Goal: Transaction & Acquisition: Purchase product/service

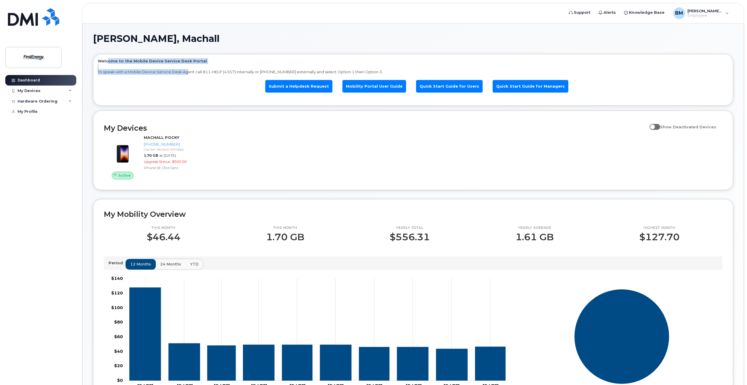
drag, startPoint x: 109, startPoint y: 63, endPoint x: 185, endPoint y: 74, distance: 77.4
click at [185, 74] on div "Welcome to the Mobile Device Service Desk Portal To speak with a Mobile Device …" at bounding box center [413, 80] width 631 height 45
drag, startPoint x: 185, startPoint y: 74, endPoint x: 134, endPoint y: 77, distance: 51.7
click at [134, 77] on ul "Submit a Helpdesk Request Mobility Portal User Guide Quick Start Guide for User…" at bounding box center [413, 86] width 631 height 23
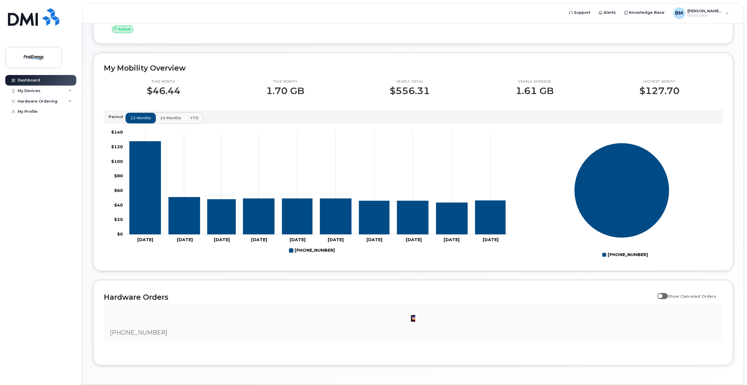
scroll to position [165, 0]
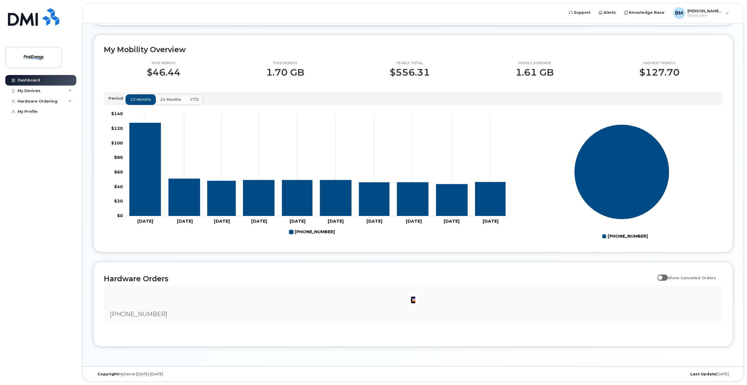
click at [530, 280] on h2 "Hardware Orders" at bounding box center [379, 278] width 550 height 9
click at [660, 278] on span at bounding box center [662, 278] width 11 height 6
click at [660, 277] on input "Show Canceled Orders" at bounding box center [659, 274] width 5 height 5
checkbox input "true"
drag, startPoint x: 411, startPoint y: 305, endPoint x: 414, endPoint y: 301, distance: 4.4
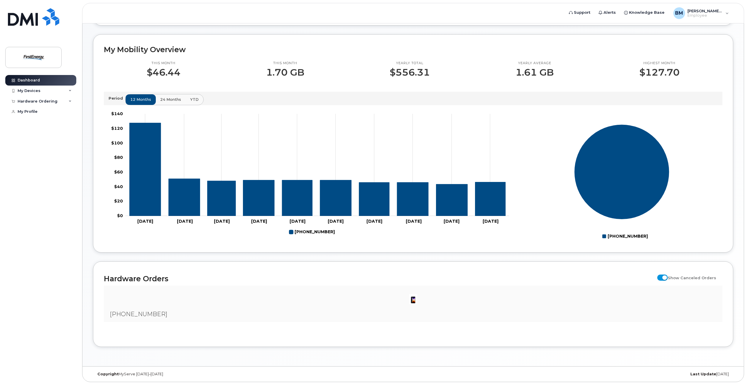
click at [411, 304] on img at bounding box center [413, 300] width 12 height 12
click at [415, 296] on img at bounding box center [413, 300] width 12 height 12
click at [412, 300] on img at bounding box center [413, 300] width 12 height 12
click at [118, 306] on div at bounding box center [413, 300] width 609 height 18
click at [123, 317] on span "[PHONE_NUMBER]" at bounding box center [138, 314] width 57 height 7
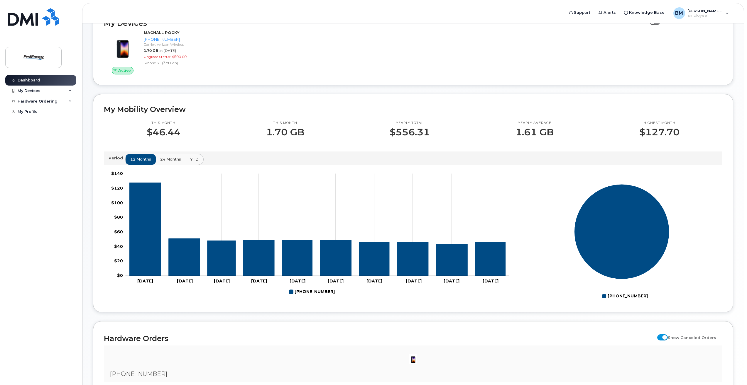
scroll to position [48, 0]
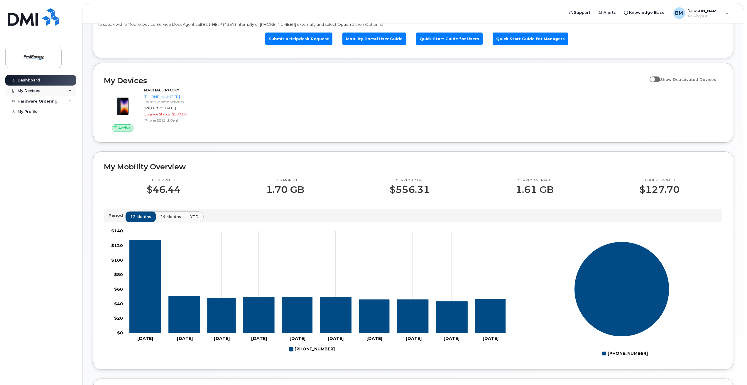
click at [37, 94] on div "My Devices" at bounding box center [40, 91] width 71 height 11
click at [49, 137] on div "Hardware Ordering" at bounding box center [38, 134] width 40 height 5
click at [31, 159] on div "New Order" at bounding box center [31, 156] width 22 height 5
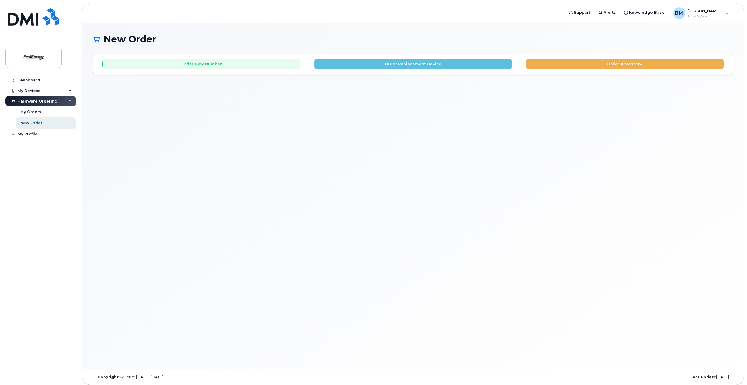
click at [446, 71] on div "Order New Number Order Replacement Device Order Accessory Please choose the car…" at bounding box center [412, 64] width 639 height 21
click at [445, 66] on button "Order Replacement Device" at bounding box center [413, 64] width 198 height 11
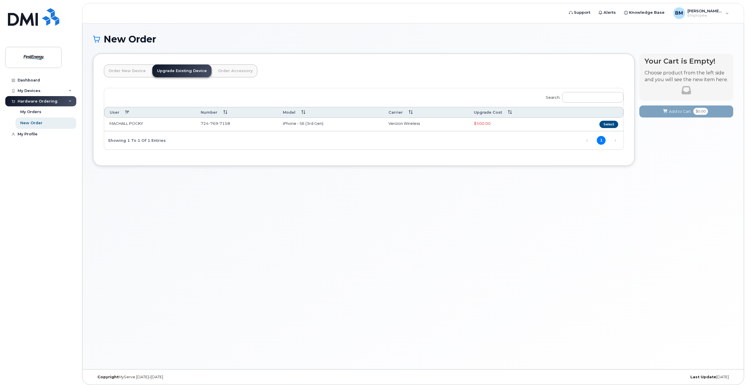
drag, startPoint x: 168, startPoint y: 122, endPoint x: 140, endPoint y: 126, distance: 28.6
click at [168, 122] on td "MACHALL POCKY" at bounding box center [149, 124] width 91 height 13
click at [123, 127] on td "MACHALL POCKY" at bounding box center [149, 124] width 91 height 13
drag, startPoint x: 123, startPoint y: 127, endPoint x: 221, endPoint y: 70, distance: 113.5
click at [221, 70] on link "Order Accessory" at bounding box center [235, 71] width 44 height 13
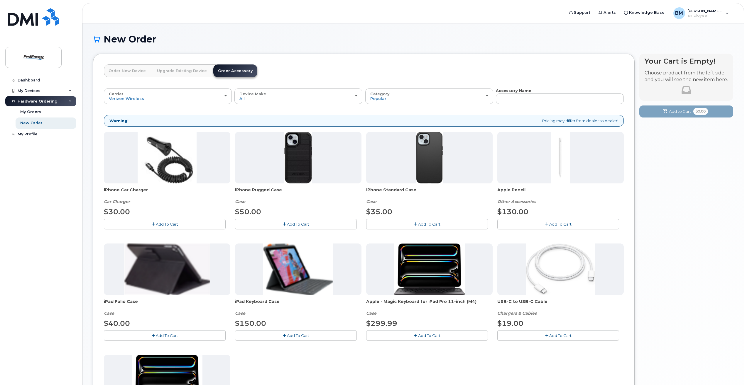
click at [184, 72] on link "Upgrade Existing Device" at bounding box center [181, 71] width 59 height 13
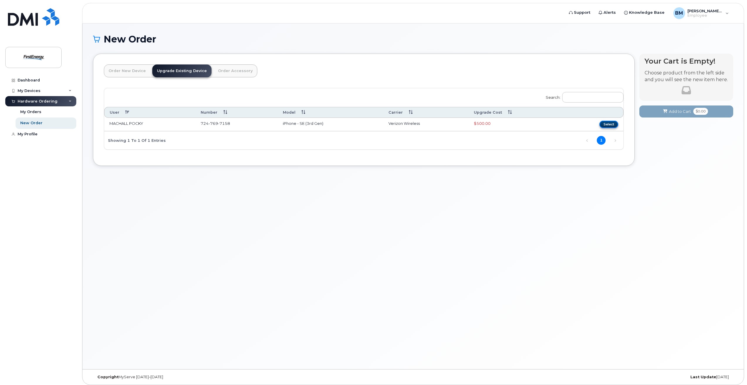
click at [607, 125] on button "Select" at bounding box center [608, 124] width 19 height 7
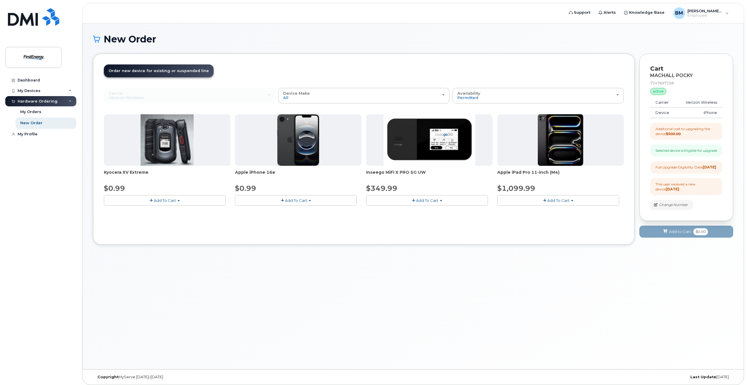
click at [132, 288] on div "New Order × Share This Order If you want to allow others to create or edit orde…" at bounding box center [412, 196] width 661 height 346
click at [465, 96] on span "Permitted" at bounding box center [467, 97] width 21 height 5
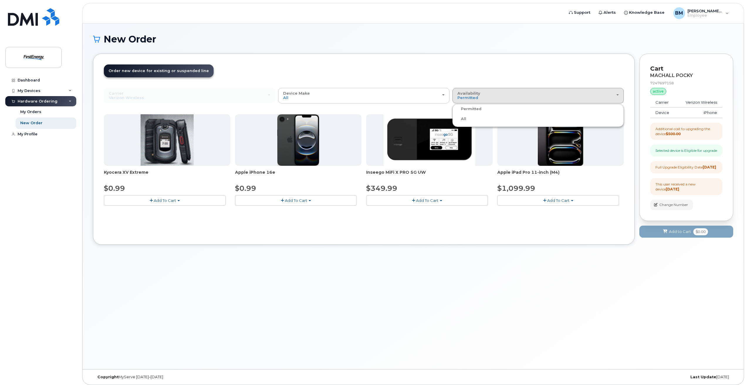
click at [494, 67] on header "Order New Device Upgrade Existing Device Order Accessory Order new device and n…" at bounding box center [364, 76] width 520 height 23
